Goal: Book appointment/travel/reservation

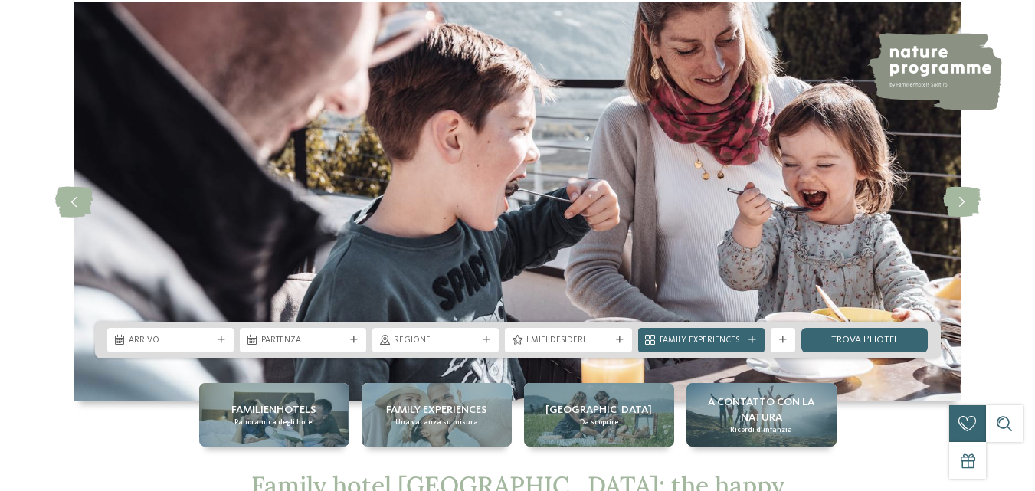
scroll to position [77, 0]
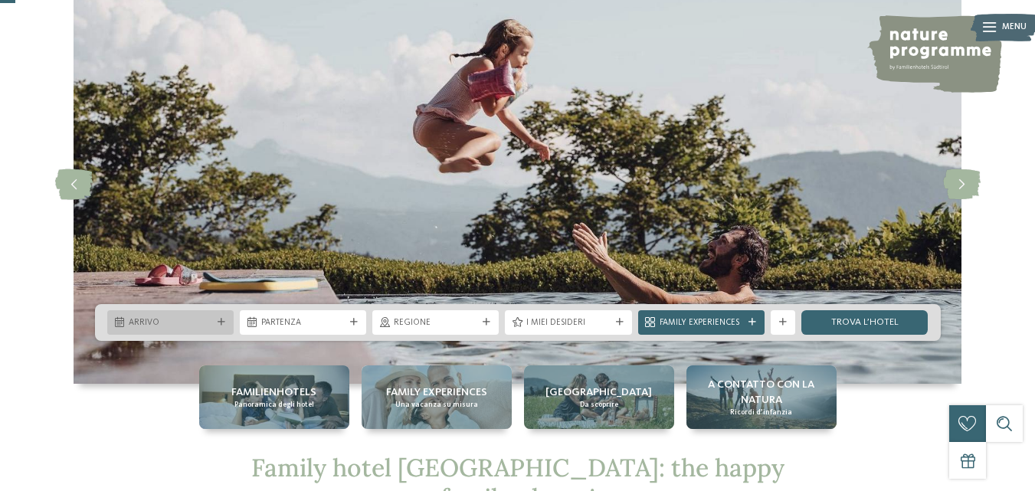
click at [121, 324] on icon at bounding box center [119, 323] width 9 height 10
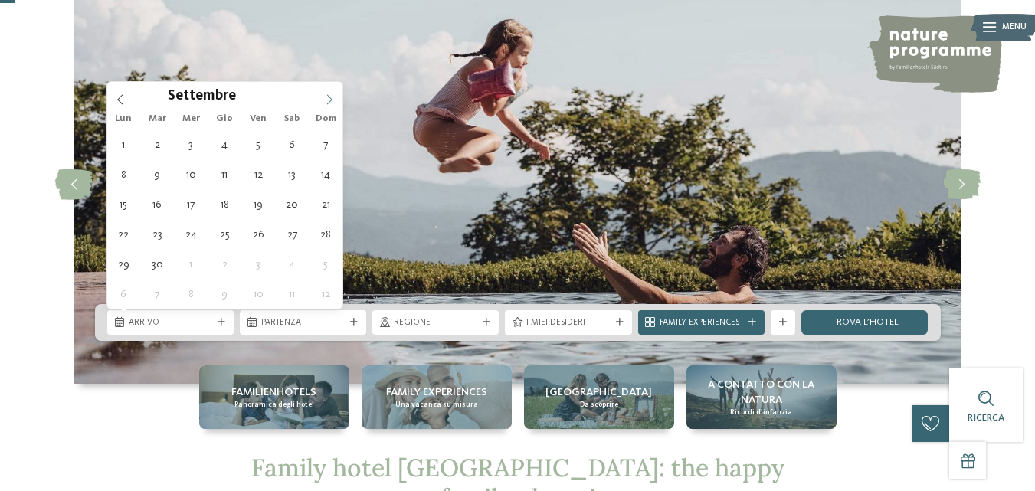
click at [336, 97] on span at bounding box center [329, 95] width 26 height 26
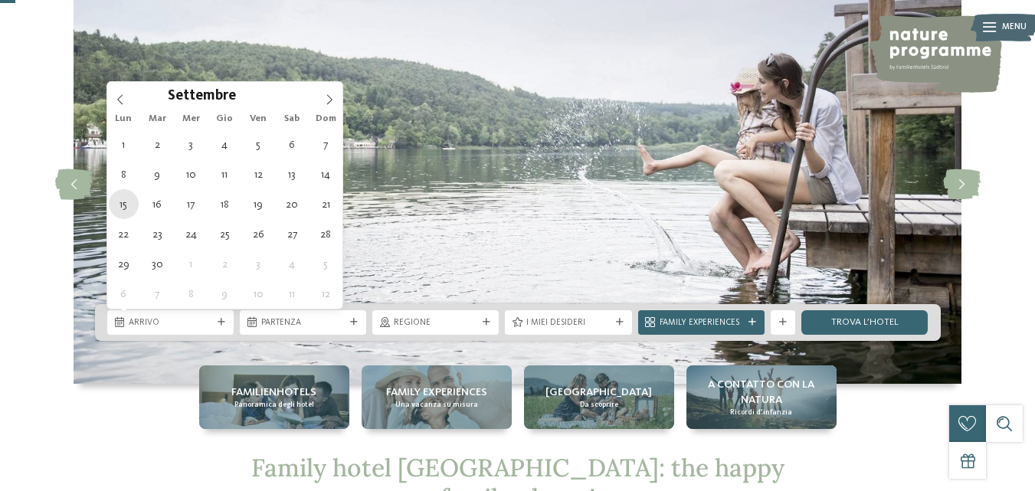
type div "[DATE]"
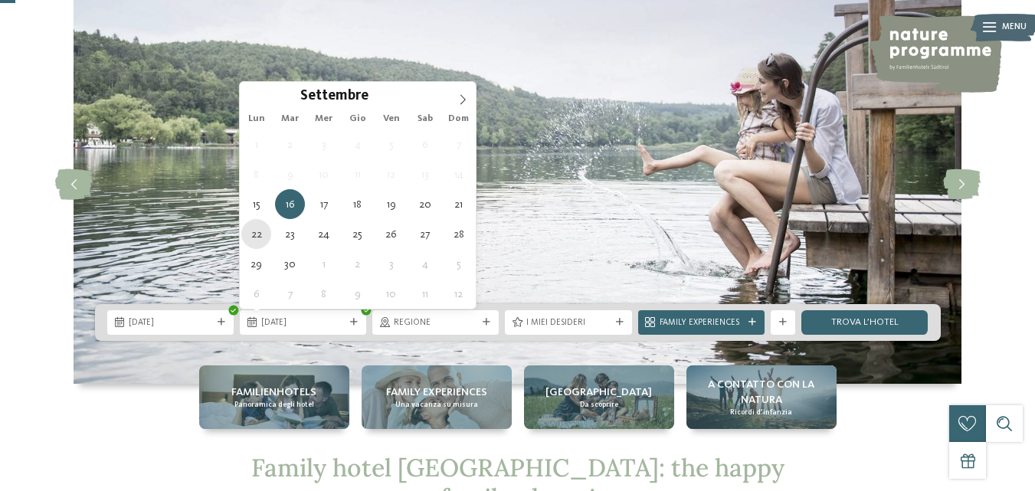
type div "[DATE]"
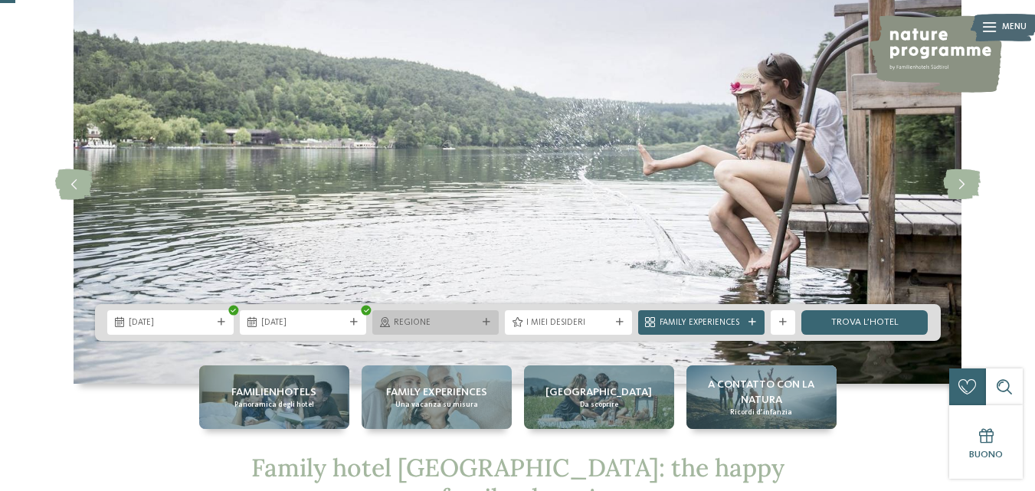
click at [489, 323] on icon at bounding box center [487, 323] width 8 height 8
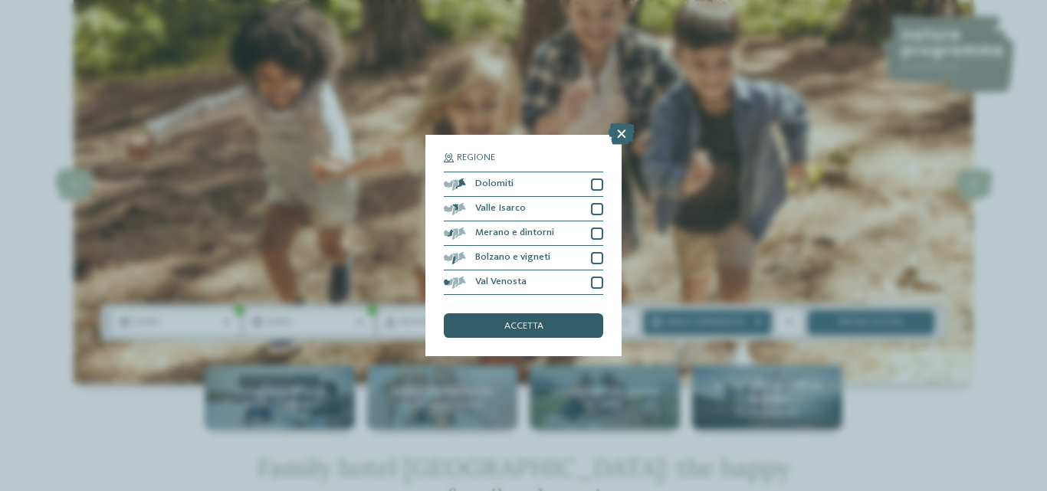
click at [553, 320] on div "accetta" at bounding box center [523, 325] width 159 height 25
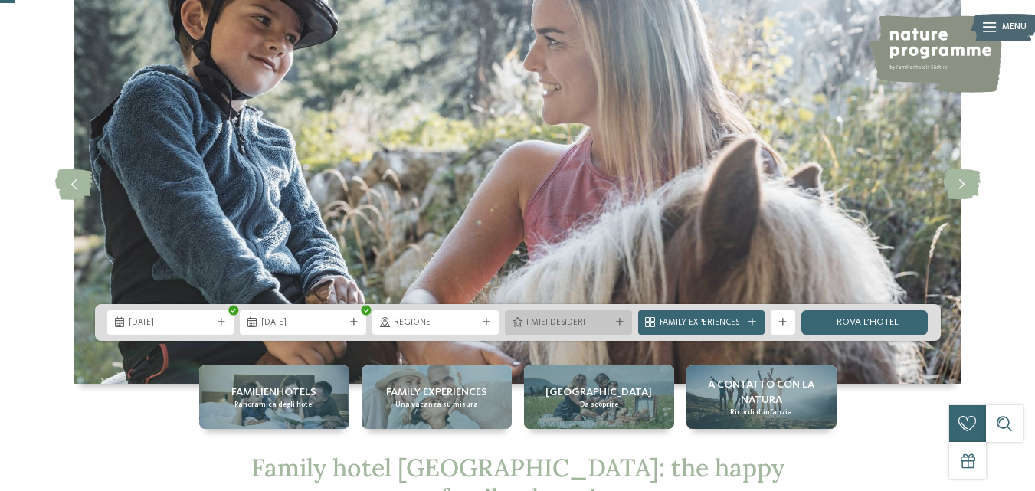
click at [613, 318] on div "I miei desideri" at bounding box center [568, 322] width 90 height 13
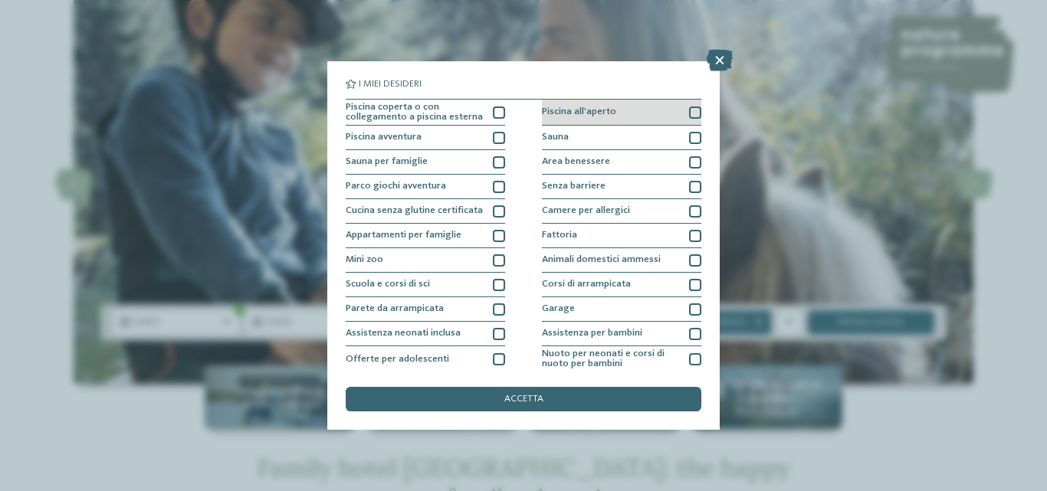
click at [689, 111] on div at bounding box center [695, 113] width 12 height 12
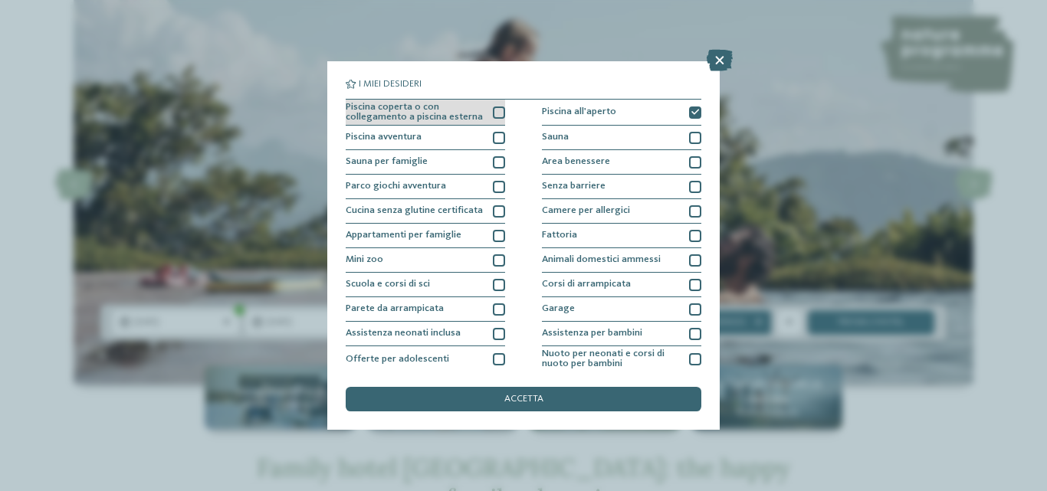
click at [493, 110] on div at bounding box center [499, 113] width 12 height 12
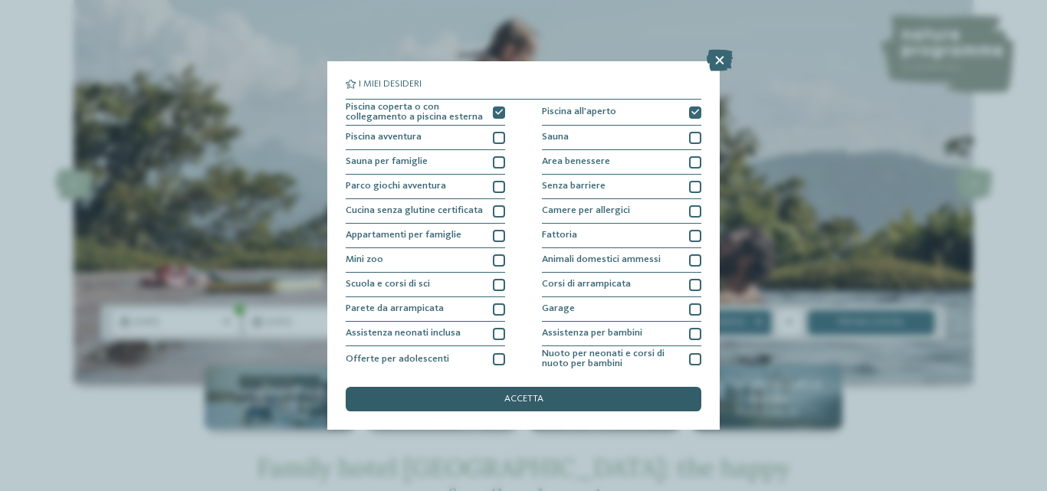
click at [537, 397] on span "accetta" at bounding box center [523, 400] width 39 height 10
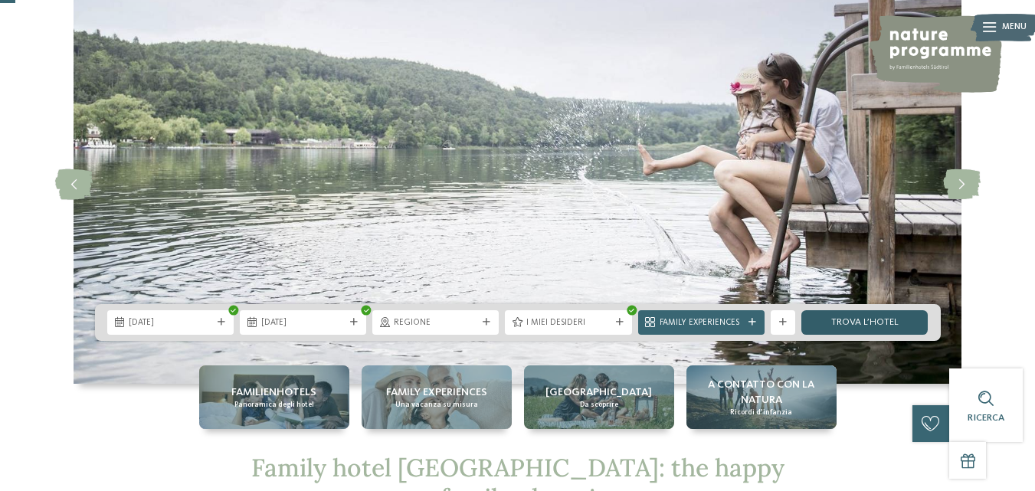
click at [877, 324] on link "trova l’hotel" at bounding box center [865, 322] width 126 height 25
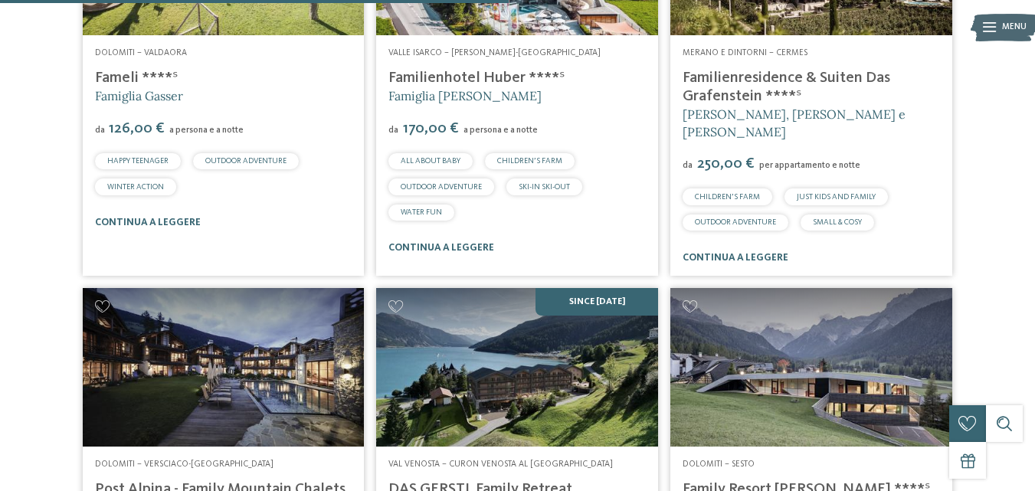
scroll to position [915, 0]
